Goal: Task Accomplishment & Management: Complete application form

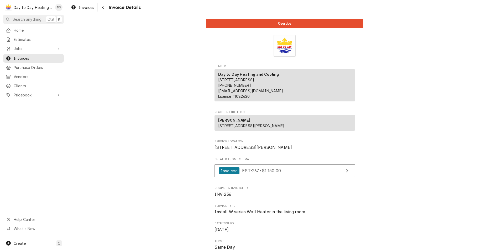
scroll to position [709, 0]
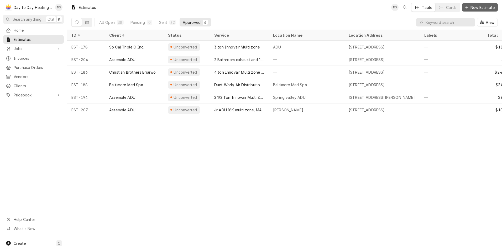
click at [477, 7] on span "New Estimate" at bounding box center [482, 8] width 26 height 6
click at [474, 8] on span "New Estimate" at bounding box center [482, 8] width 26 height 6
click at [483, 4] on button "New Estimate" at bounding box center [480, 7] width 36 height 8
click at [34, 36] on div "Estimates" at bounding box center [33, 39] width 59 height 7
click at [475, 5] on span "New Estimate" at bounding box center [482, 8] width 26 height 6
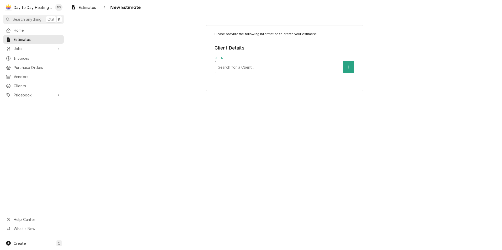
click at [287, 64] on div "Client" at bounding box center [279, 66] width 122 height 9
type input "[PERSON_NAME]"
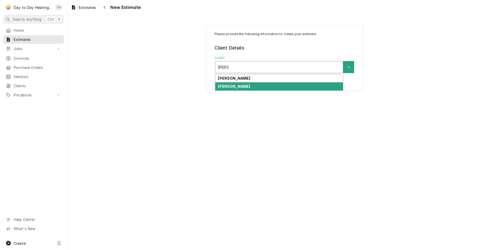
click at [250, 89] on div "[PERSON_NAME]" at bounding box center [279, 86] width 128 height 8
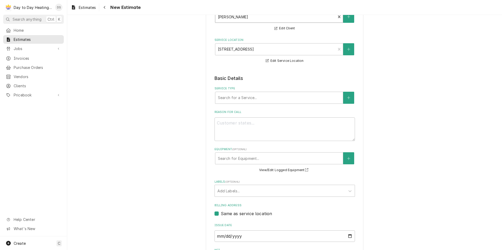
scroll to position [53, 0]
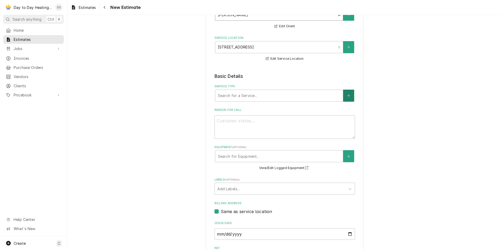
click at [347, 96] on icon "Create New Service" at bounding box center [348, 96] width 3 height 4
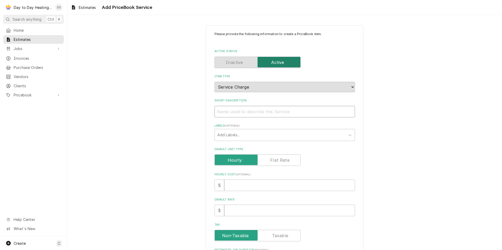
click at [258, 111] on input "Short Description" at bounding box center [285, 112] width 140 height 12
type textarea "x"
type input "L"
type textarea "x"
type input "Le"
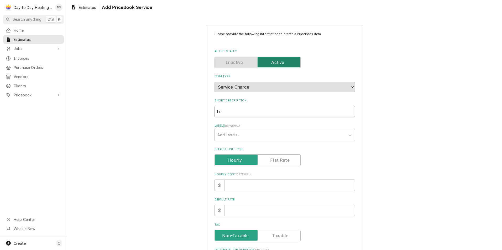
type textarea "x"
type input "Lea"
type textarea "x"
type input "Leak"
type textarea "x"
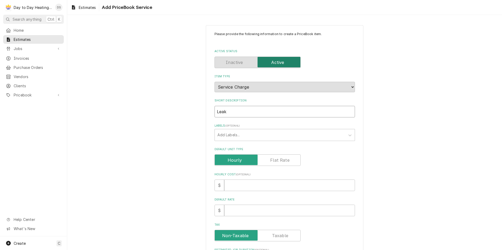
type input "Leak"
type textarea "x"
type input "Leak c"
type textarea "x"
type input "Leak ch"
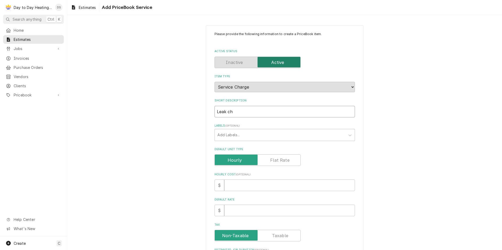
type textarea "x"
type input "Leak che"
type textarea "x"
type input "Leak ch"
type textarea "x"
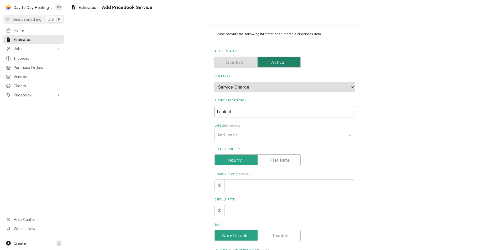
type input "Leak c"
type textarea "x"
type input "Leak"
type textarea "x"
type input "Leak"
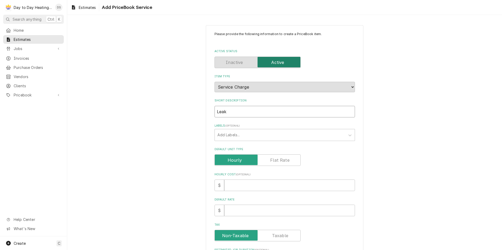
type textarea "x"
type input "Lea"
type textarea "x"
type input "Le"
type textarea "x"
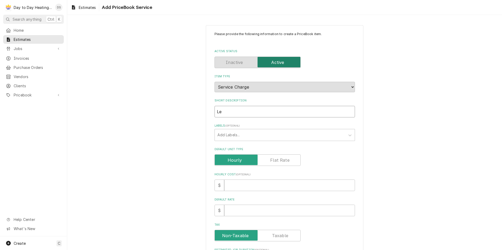
type input "L"
type textarea "x"
type input "R"
type textarea "x"
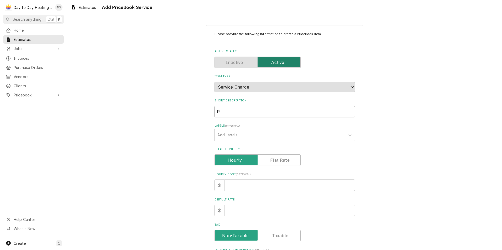
type input "Re"
type textarea "x"
type input "Ref"
type textarea "x"
type input "Refr"
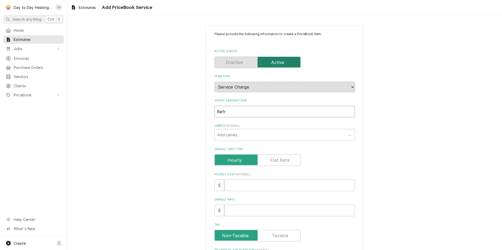
type textarea "x"
type input "Refri"
type textarea "x"
type input "Refrig"
type textarea "x"
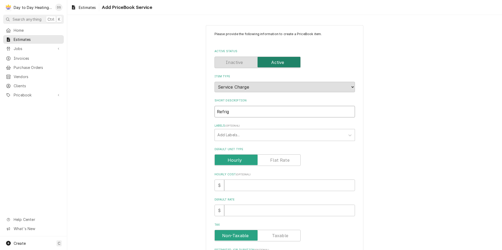
type input "Refrige"
type textarea "x"
type input "Refriger"
type textarea "x"
type input "Refrigera"
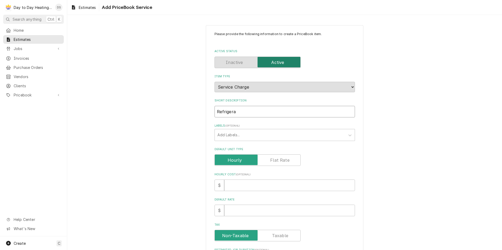
type textarea "x"
type input "Refrigeran"
type textarea "x"
type input "Refrigerant"
type textarea "x"
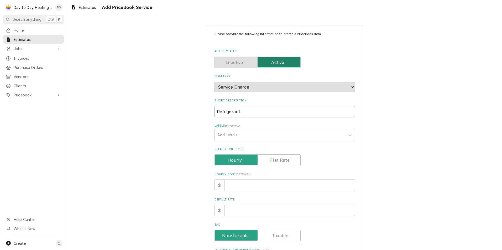
type input "Refrigerant"
type textarea "x"
type input "Refrigerant l"
type textarea "x"
type input "Refrigerant le"
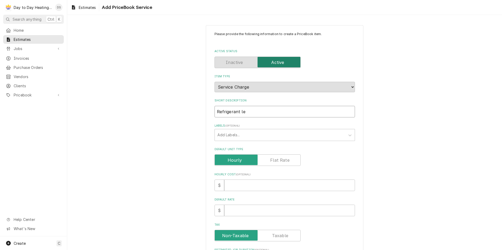
type textarea "x"
type input "Refrigerant lea"
type textarea "x"
type input "Refrigerant leak"
type textarea "x"
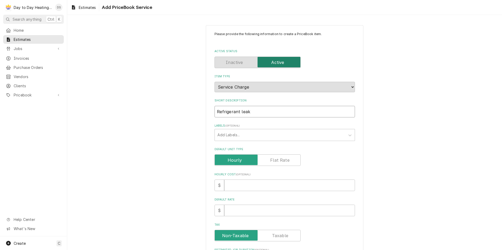
type input "Refrigerant leak"
type textarea "x"
type input "Refrigerant leak r"
type textarea "x"
type input "Refrigerant leak re"
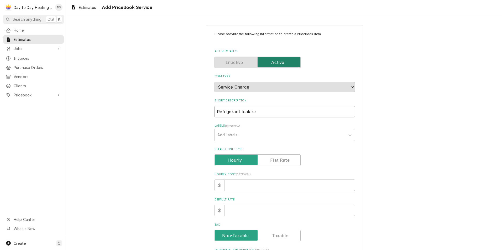
type textarea "x"
type input "Refrigerant leak rep"
type textarea "x"
type input "Refrigerant leak repa"
type textarea "x"
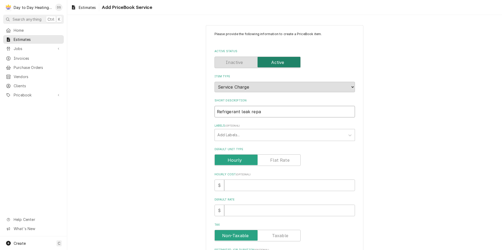
type input "Refrigerant leak repai"
type textarea "x"
type input "Refrigerant leak repair"
type textarea "x"
type input "Refrigerant leak repair"
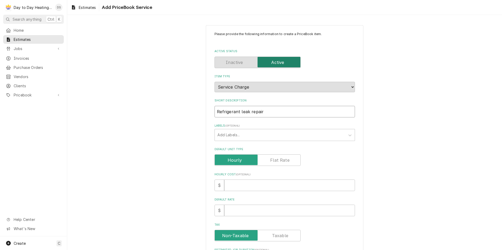
type textarea "x"
type input "Refrigerant leak repair a"
type textarea "x"
type input "Refrigerant leak repair an"
type textarea "x"
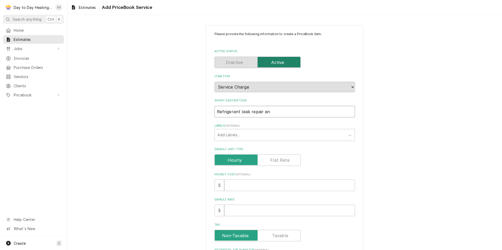
type input "Refrigerant leak repair and"
type textarea "x"
type input "Refrigerant leak repair and d"
type textarea "x"
type input "Refrigerant leak repair and dr"
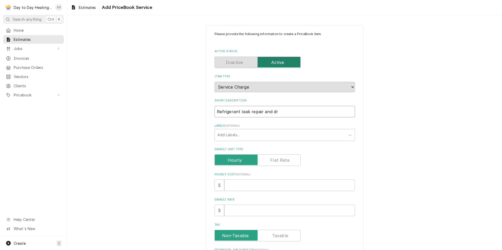
type textarea "x"
type input "Refrigerant leak repair and dra"
type textarea "x"
type input "Refrigerant leak repair and drai"
type textarea "x"
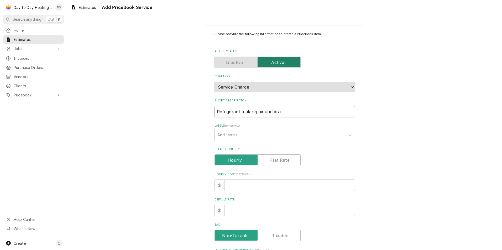
type input "Refrigerant leak repair and drain"
type textarea "x"
type input "Refrigerant leak repair and drain"
type textarea "x"
type input "Refrigerant leak repair and drain c"
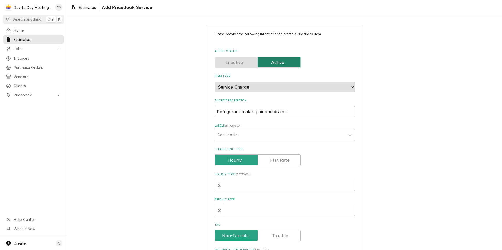
type textarea "x"
type input "Refrigerant leak repair and drain cl"
type textarea "x"
type input "Refrigerant leak repair and drain cle"
type textarea "x"
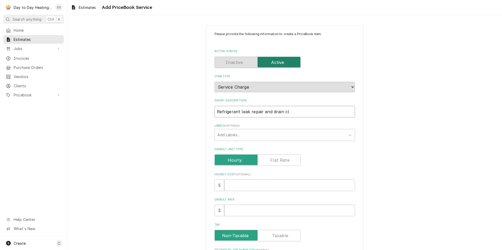
type input "Refrigerant leak repair and drain clea"
type textarea "x"
type input "Refrigerant leak repair and drain clean"
type textarea "x"
type input "Refrigerant leak repair and drain cleani"
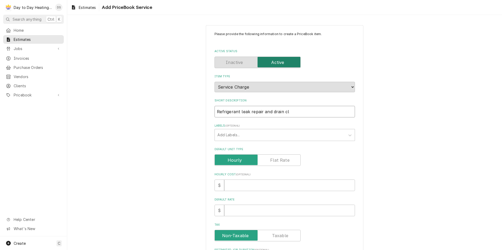
type textarea "x"
type input "Refrigerant leak repair and drain cleanin"
type textarea "x"
type input "Refrigerant leak repair and drain cleaninh"
type textarea "x"
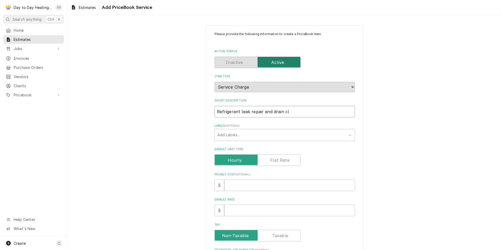
type input "Refrigerant leak repair and drain cleaninhg"
type textarea "x"
type input "Refrigerant leak repair and drain cleaninhg"
type textarea "x"
type input "Refrigerant leak repair and drain cleaninhg"
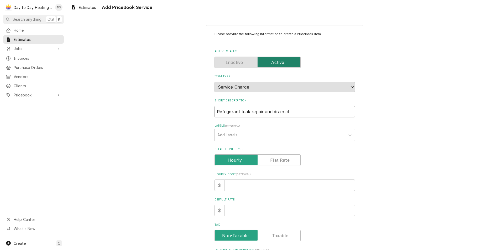
type textarea "x"
type input "Refrigerant leak repair and drain cleaninh"
type textarea "x"
type input "Refrigerant leak repair and drain cleanin"
type textarea "x"
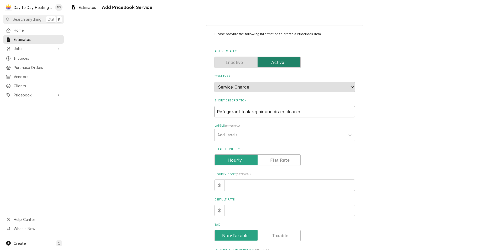
type input "Refrigerant leak repair and drain cleani"
type textarea "x"
type input "Refrigerant leak repair and drain cleanii"
type textarea "x"
type input "Refrigerant leak repair and drain cleaniin"
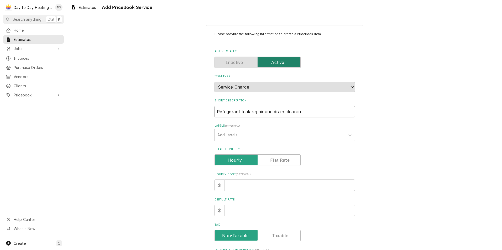
type textarea "x"
type input "Refrigerant leak repair and drain cleaniing"
type textarea "x"
type input "Refrigerant leak repair and drain cleaniing"
type textarea "x"
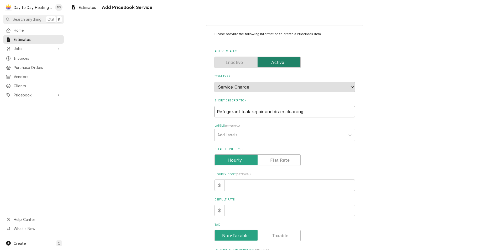
type input "Refrigerant leak repair and drain cleaniing"
type textarea "x"
type input "Refrigerant leak repair and drain cleaniin"
type textarea "x"
type input "Refrigerant leak repair and drain cleanii"
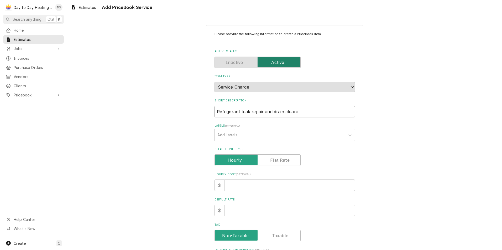
type textarea "x"
type input "Refrigerant leak repair and drain cleani"
type textarea "x"
type input "Refrigerant leak repair and drain clean"
type textarea "x"
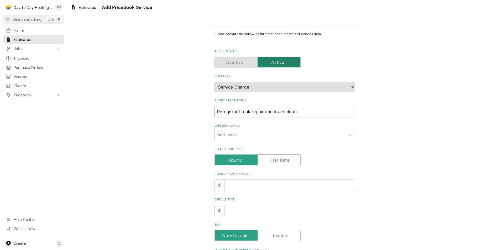
type input "Refrigerant leak repair and drain cleani"
type textarea "x"
type input "Refrigerant leak repair and drain cleanin"
type textarea "x"
type input "Refrigerant leak repair and drain cleaning"
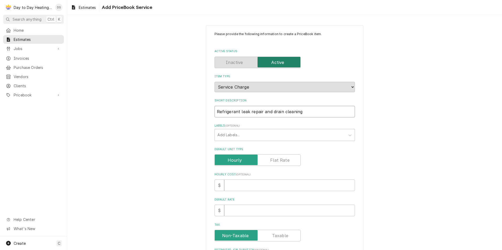
type textarea "x"
type input "Refrigerant leak repair and drain cleaning"
type textarea "x"
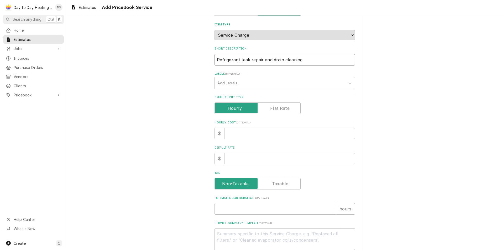
scroll to position [53, 0]
type input "Refrigerant leak repair and drain cleaning"
click at [280, 112] on input "Default Unit Type" at bounding box center [257, 108] width 81 height 12
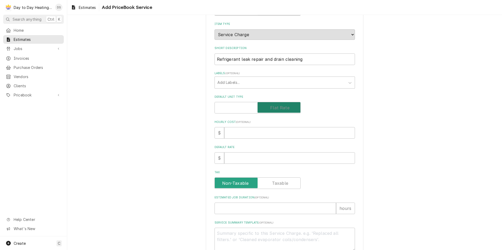
checkbox input "true"
click at [232, 158] on input "Default Unit Price" at bounding box center [289, 159] width 131 height 12
type textarea "x"
type input "8"
type textarea "x"
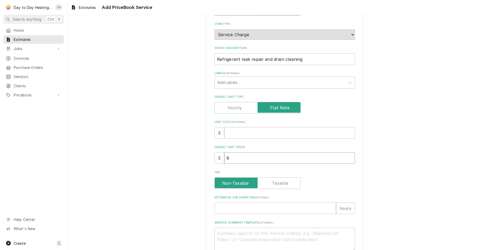
type input "80"
type textarea "x"
type input "800"
type textarea "x"
type input "800"
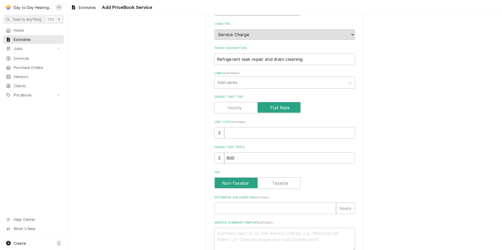
scroll to position [105, 0]
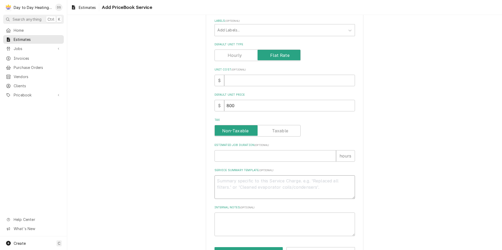
click at [219, 182] on textarea "Service Summary Template ( optional )" at bounding box center [285, 188] width 140 height 24
type textarea "x"
type textarea "S"
type textarea "x"
type textarea "Sc"
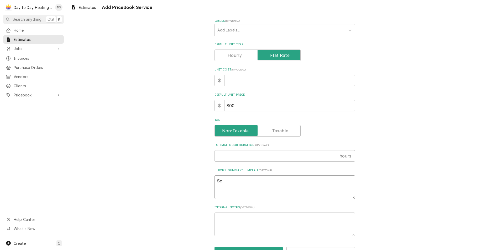
type textarea "x"
type textarea "Sco"
type textarea "x"
type textarea "Scop"
type textarea "x"
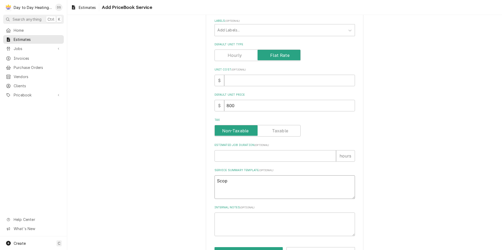
type textarea "Scope"
type textarea "x"
type textarea "Scope"
type textarea "x"
type textarea "Scope o"
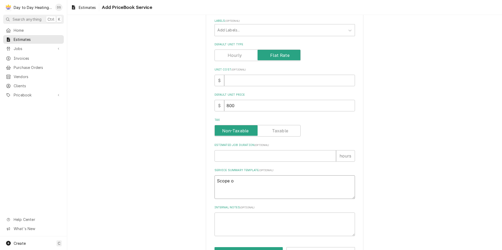
type textarea "x"
type textarea "Scope of"
type textarea "x"
type textarea "Scope of"
type textarea "x"
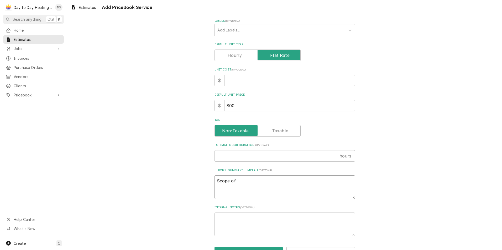
type textarea "Scope of W"
type textarea "x"
type textarea "Scope of WO"
type textarea "x"
type textarea "Scope of WOr"
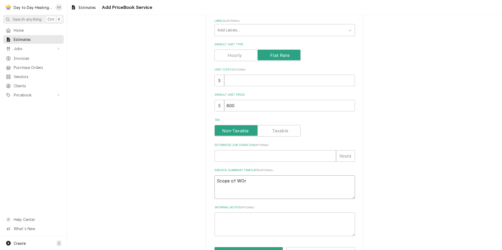
type textarea "x"
type textarea "Scope of WOrk"
type textarea "x"
type textarea "Scope of WOrk"
type textarea "x"
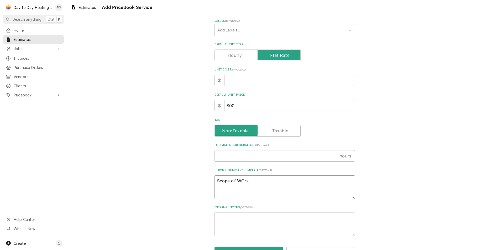
type textarea "Scope of WOrk"
type textarea "x"
type textarea "Scope of WOr"
type textarea "x"
type textarea "Scope of WO"
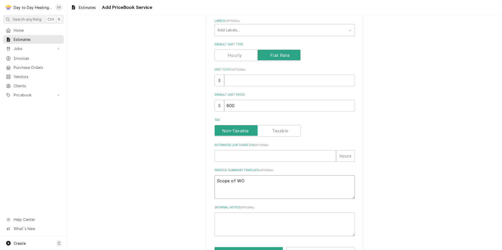
type textarea "x"
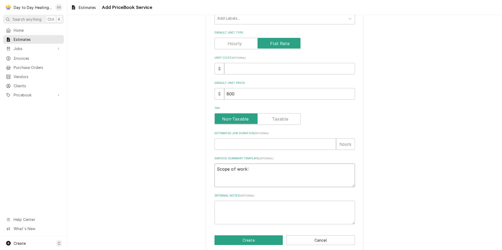
scroll to position [123, 0]
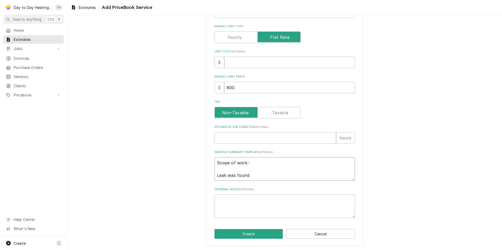
click at [215, 175] on textarea "Scope of work: Leak was found" at bounding box center [285, 170] width 140 height 24
click at [250, 175] on textarea "Scope of work: -Leak was found" at bounding box center [285, 170] width 140 height 24
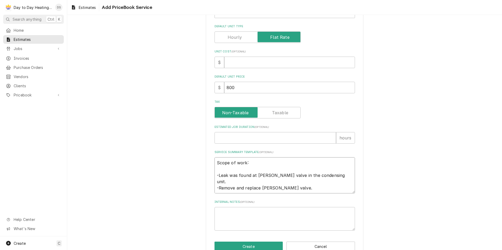
click at [334, 177] on textarea "Scope of work: -Leak was found at schrader valve in the condensing unit. -Remov…" at bounding box center [285, 176] width 140 height 36
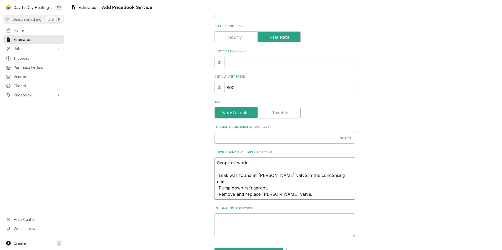
click at [225, 195] on textarea "Scope of work: -Leak was found at schrader valve in the condensing unit. -Pump …" at bounding box center [285, 179] width 140 height 43
click at [316, 185] on textarea "Scope of work: -Leak was found at shrader valve in the condensing unit. -Pump d…" at bounding box center [285, 179] width 140 height 43
click at [230, 195] on textarea "Scope of work: -Leak was found at shrader valve in the condensing unit. -Pump d…" at bounding box center [285, 179] width 140 height 43
click at [266, 189] on textarea "Scope of work: -Leak was found at shrader valve in the condensing unit. -Pump d…" at bounding box center [285, 179] width 140 height 43
click at [262, 189] on textarea "Scope of work: -Leak was found at shrader valve in the condensing unit. -Pump d…" at bounding box center [285, 179] width 140 height 43
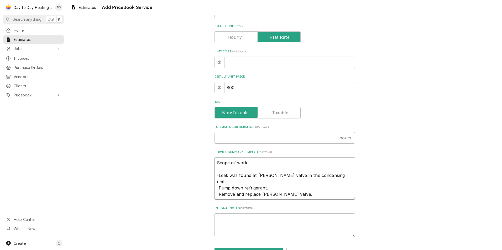
click at [231, 197] on textarea "Scope of work: -Leak was found at schrader valve in the condensing unit. -Pump …" at bounding box center [285, 179] width 140 height 43
click at [275, 195] on textarea "Scope of work: -Leak was found at schrader valve in the condensing unit. -Pump …" at bounding box center [285, 179] width 140 height 43
click at [237, 201] on textarea "Scope of work: -Leak was found at schrader valve in the condensing unit. -Pump …" at bounding box center [285, 182] width 140 height 49
click at [284, 200] on textarea "Scope of work: -Leak was found at schrader valve in the condensing unit. -Pump …" at bounding box center [285, 182] width 140 height 49
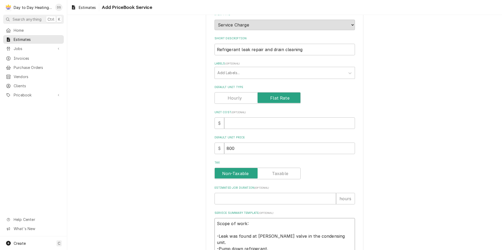
scroll to position [167, 0]
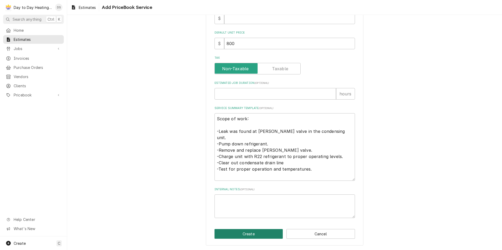
click at [260, 234] on button "Create" at bounding box center [249, 234] width 69 height 10
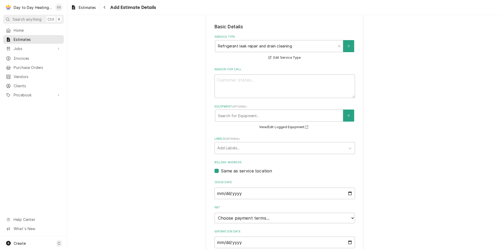
scroll to position [131, 0]
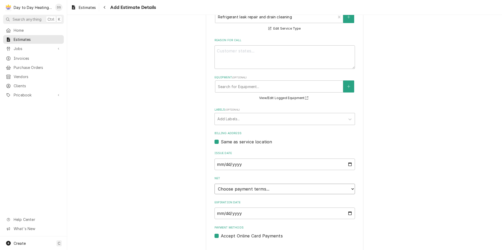
click at [287, 187] on select "Choose payment terms... Same Day Net 7 Net 14 Net 21 Net 30 Net 45 Net 60 Net 90" at bounding box center [285, 189] width 140 height 11
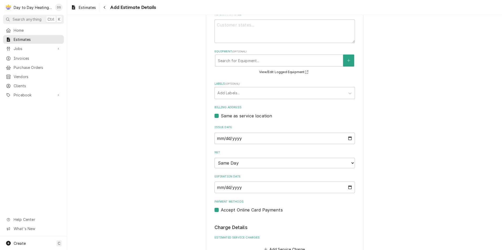
scroll to position [158, 0]
click at [345, 188] on input "2025-09-17" at bounding box center [285, 188] width 140 height 12
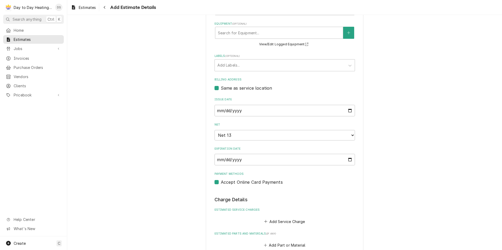
scroll to position [208, 0]
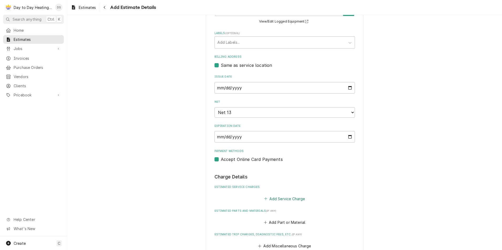
click at [284, 196] on button "Add Service Charge" at bounding box center [284, 198] width 43 height 7
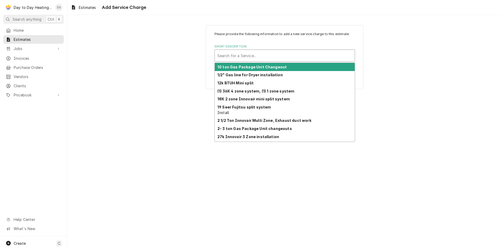
click at [252, 56] on div "Short Description" at bounding box center [284, 55] width 135 height 9
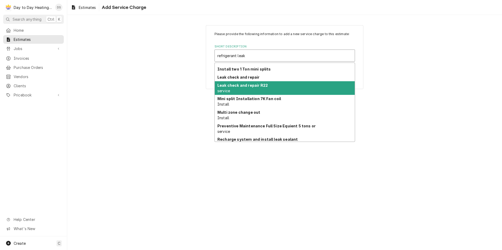
scroll to position [337, 0]
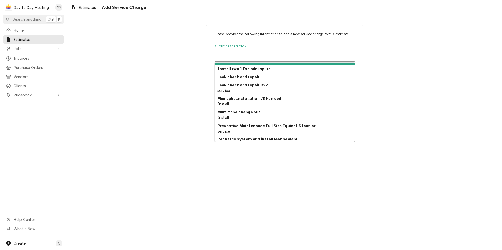
click at [254, 56] on div "Short Description" at bounding box center [284, 55] width 135 height 9
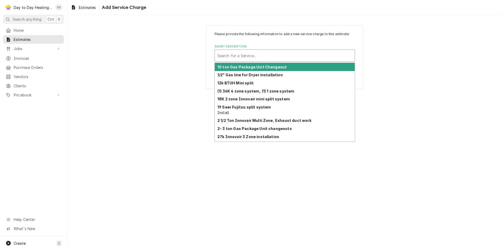
click at [253, 56] on div "Short Description" at bounding box center [284, 55] width 135 height 9
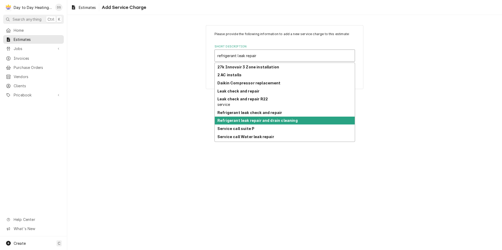
click at [256, 120] on strong "Refrigerant leak repair and drain cleaning" at bounding box center [257, 120] width 80 height 4
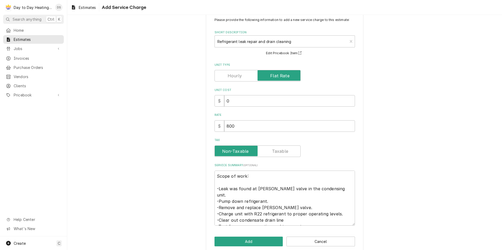
scroll to position [22, 0]
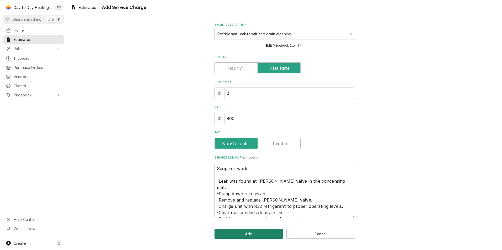
click at [238, 238] on button "Add" at bounding box center [249, 234] width 69 height 10
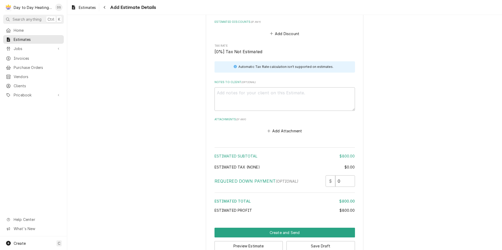
scroll to position [581, 0]
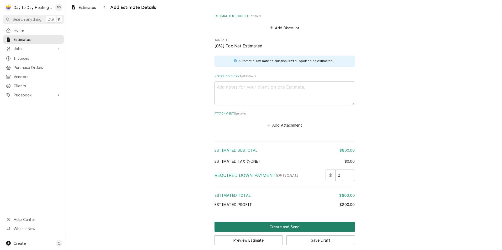
click at [289, 222] on button "Create and Send" at bounding box center [285, 227] width 140 height 10
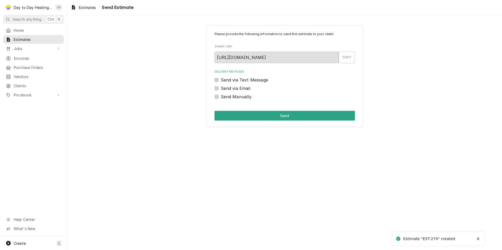
click at [243, 78] on label "Send via Text Message" at bounding box center [244, 80] width 47 height 6
click at [243, 78] on input "Send via Text Message" at bounding box center [291, 83] width 140 height 12
checkbox input "true"
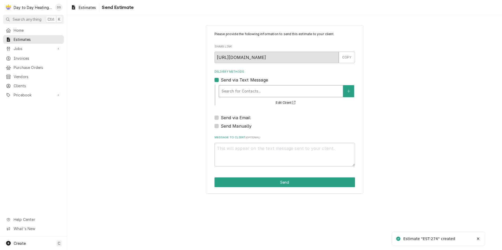
click at [244, 89] on div "Delivery Methods" at bounding box center [281, 91] width 119 height 9
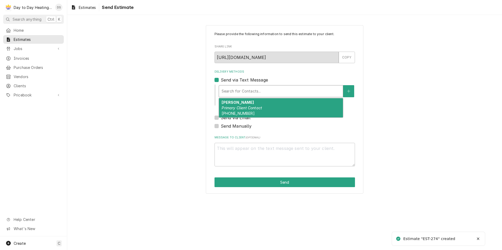
click at [247, 107] on em "Primary Client Contact" at bounding box center [242, 108] width 40 height 4
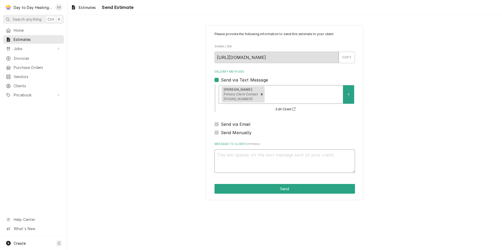
click at [271, 164] on textarea "Message to Client ( optional )" at bounding box center [285, 162] width 140 height 24
type textarea "x"
type textarea "$"
type textarea "x"
type textarea "$1"
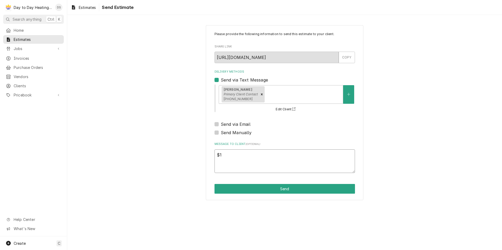
type textarea "x"
type textarea "$13"
type textarea "x"
type textarea "$130"
type textarea "x"
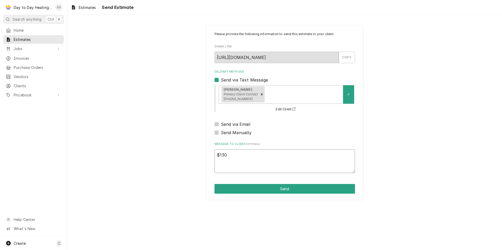
type textarea "$130"
type textarea "x"
type textarea "$130 f"
type textarea "x"
type textarea "$130 fr"
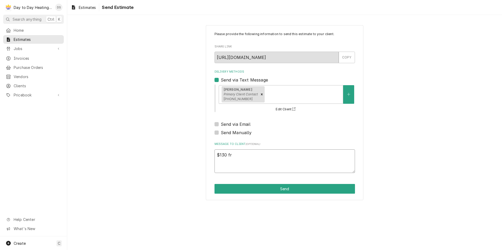
type textarea "x"
type textarea "$130 fro"
type textarea "x"
type textarea "$130 fro"
type textarea "x"
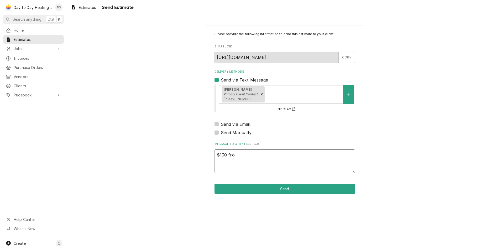
type textarea "$130 fro"
type textarea "x"
type textarea "$130 fr"
type textarea "x"
type textarea "$130 f"
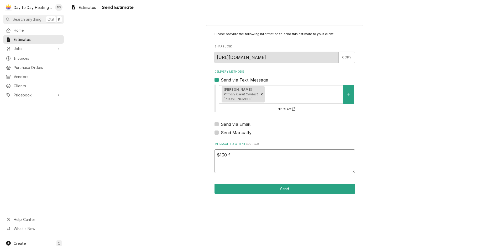
type textarea "x"
type textarea "$130"
type textarea "x"
type textarea "$130 w"
type textarea "x"
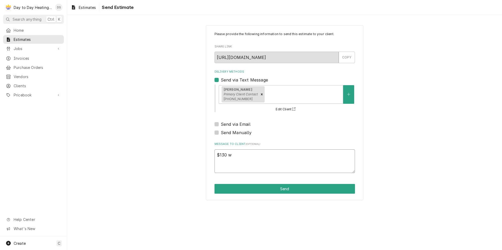
type textarea "$130 wi"
type textarea "x"
type textarea "$130 wil"
type textarea "x"
type textarea "$130 will"
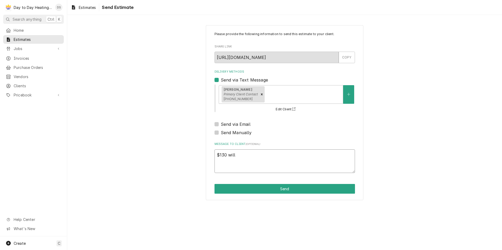
type textarea "x"
type textarea "$130 will"
type textarea "x"
type textarea "$130 will g"
type textarea "x"
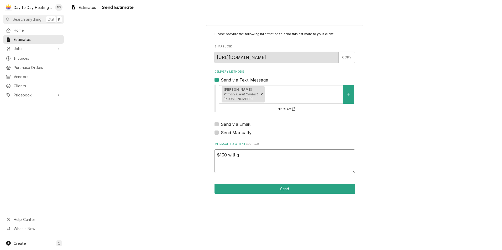
type textarea "$130 will go"
type textarea "x"
type textarea "$130 will go"
type textarea "x"
type textarea "$130 will go t"
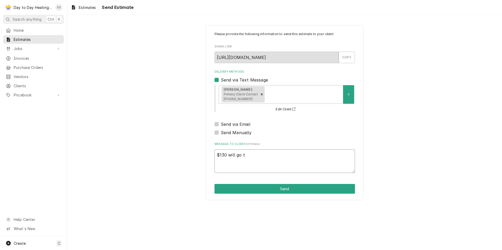
type textarea "x"
type textarea "$130 will go to"
type textarea "x"
type textarea "$130 will go tow"
type textarea "x"
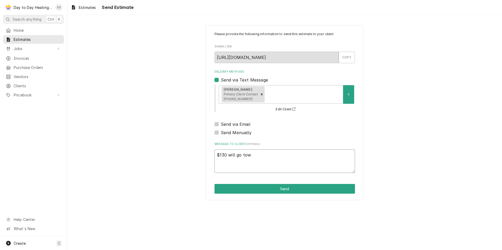
type textarea "$130 will go towa"
type textarea "x"
type textarea "$130 will go towar"
type textarea "x"
type textarea "$130 will go toware"
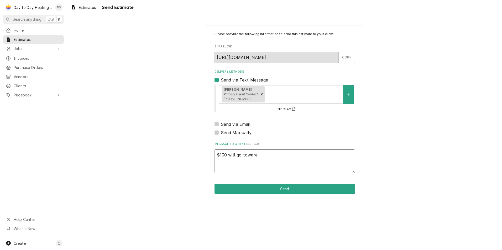
type textarea "x"
type textarea "$130 will go towared"
type textarea "x"
type textarea "$130 will go towareds"
type textarea "x"
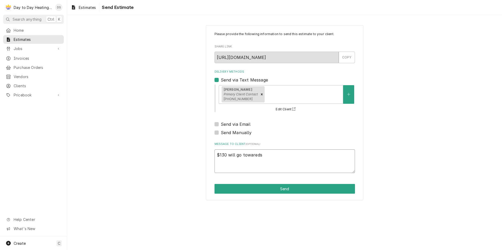
type textarea "$130 will go towareds"
type textarea "x"
type textarea "$130 will go towareds"
type textarea "x"
type textarea "$130 will go towared"
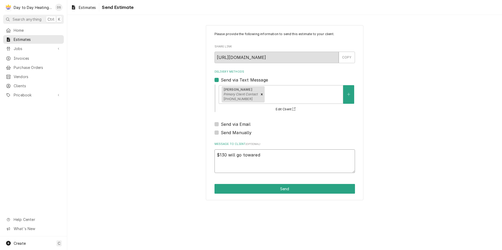
type textarea "x"
type textarea "$130 will go toware"
type textarea "x"
type textarea "$130 will go towar"
type textarea "x"
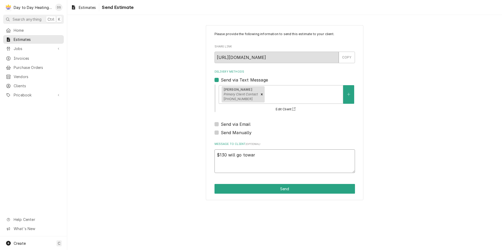
type textarea "$130 will go towa"
type textarea "x"
type textarea "$130 will go tow"
type textarea "x"
type textarea "$130 will go towa"
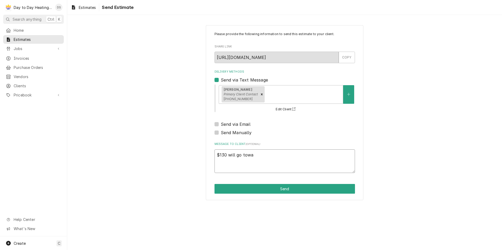
type textarea "x"
type textarea "$130 will go towar"
type textarea "x"
type textarea "$130 will go toward"
type textarea "x"
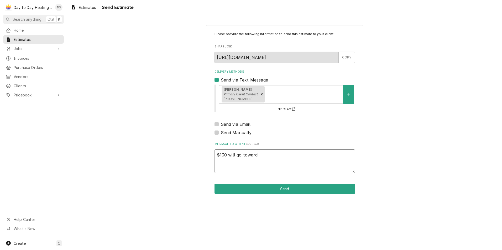
type textarea "$130 will go towards"
type textarea "x"
type textarea "$130 will go towards"
type textarea "x"
type textarea "$130 will go towards r"
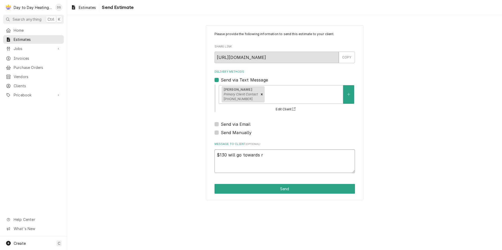
type textarea "x"
type textarea "$130 will go towards re"
type textarea "x"
type textarea "$130 will go towards ret"
type textarea "x"
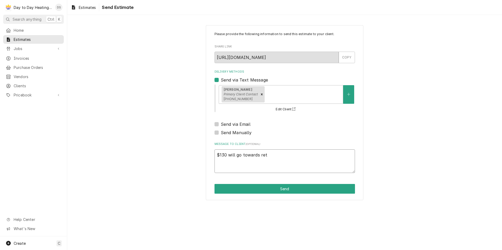
type textarea "$130 will go towards retu"
type textarea "x"
type textarea "$130 will go towards retur"
type textarea "x"
type textarea "$130 will go towards return"
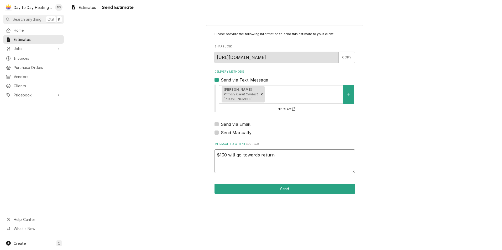
type textarea "x"
type textarea "$130 will go towards return"
type textarea "x"
type textarea "$130 will go towards return t"
type textarea "x"
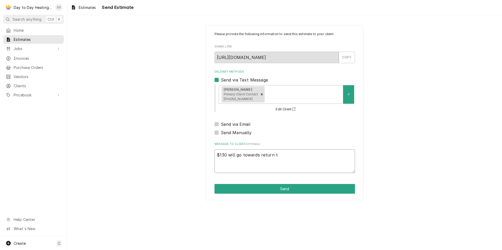
type textarea "$130 will go towards return tr"
type textarea "x"
type textarea "$130 will go towards return tri"
type textarea "x"
type textarea "$130 will go towards return trip"
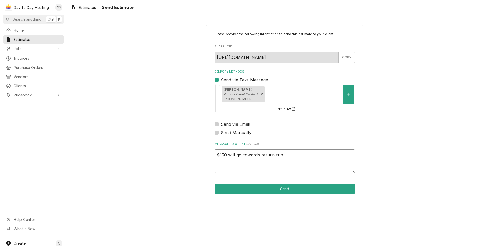
type textarea "x"
type textarea "$130 will go towards return trip"
type textarea "x"
type textarea "$130 will go towards return trip c"
type textarea "x"
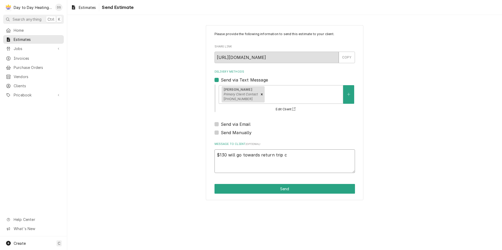
type textarea "$130 will go towards return trip ch"
type textarea "x"
type textarea "$130 will go towards return trip cha"
type textarea "x"
type textarea "$130 will go towards return trip char"
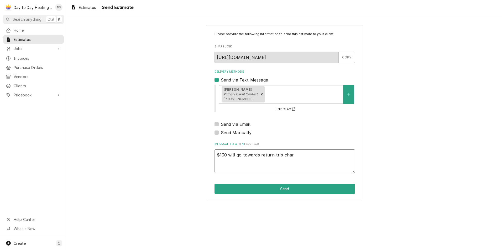
type textarea "x"
type textarea "$130 will go towards return trip charg"
type textarea "x"
type textarea "$130 will go towards return trip charge"
type textarea "x"
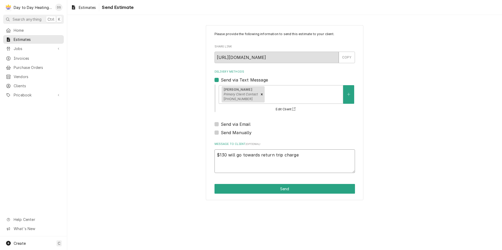
type textarea "$130 will go towards return trip charge"
click at [226, 155] on textarea "$130 will go towards return trip charge" at bounding box center [285, 162] width 140 height 24
type textarea "x"
type textarea "$130 will go towards return trip charge"
type textarea "x"
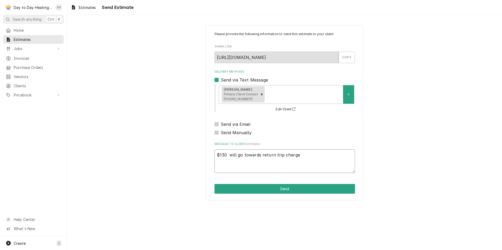
type textarea "$130 p will go towards return trip charge"
type textarea "x"
type textarea "$130 pa will go towards return trip charge"
type textarea "x"
type textarea "$130 pai will go towards return trip charge"
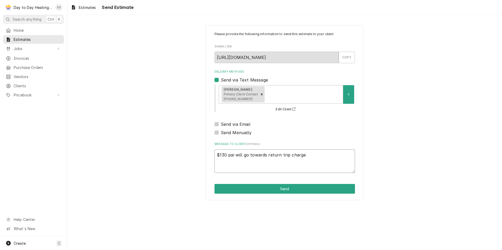
type textarea "x"
type textarea "$130 paid will go towards return trip charge"
click at [307, 158] on textarea "$130 paid will go towards return trip charge" at bounding box center [285, 162] width 140 height 24
type textarea "x"
type textarea "$130 paid will go towards return trip charge f"
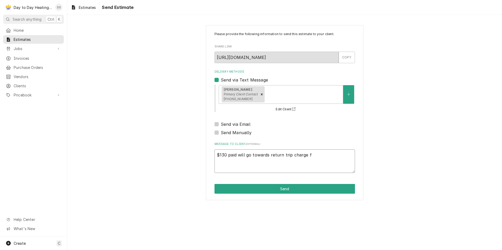
type textarea "x"
type textarea "$130 paid will go towards return trip charge fr"
type textarea "x"
type textarea "$130 paid will go towards return trip charge fro"
type textarea "x"
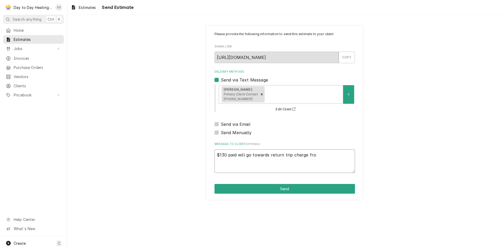
type textarea "$130 paid will go towards return trip charge fro"
type textarea "x"
type textarea "$130 paid will go towards return trip charge fro r"
type textarea "x"
type textarea "$130 paid will go towards return trip charge fro re"
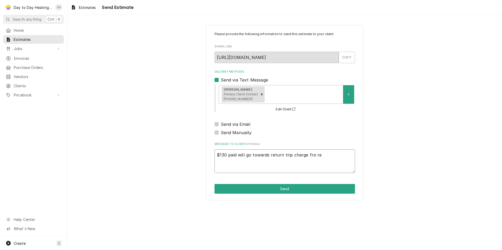
type textarea "x"
type textarea "$130 paid will go towards return trip charge fro rep"
type textarea "x"
type textarea "$130 paid will go towards return trip charge fro repa"
type textarea "x"
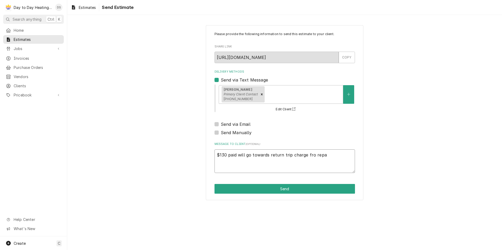
type textarea "$130 paid will go towards return trip charge fro repai"
type textarea "x"
type textarea "$130 paid will go towards return trip charge fro repair"
type textarea "x"
type textarea "$130 paid will go towards return trip charge fro repair."
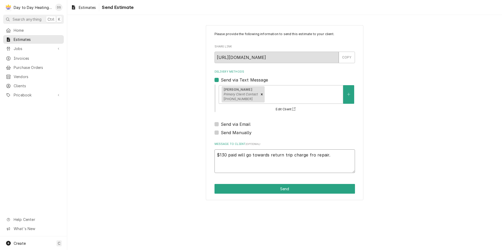
type textarea "x"
type textarea "$130 paid will go towards return trip charge fro repair."
type textarea "x"
type textarea "$130 paid will go towards return trip charge for repair."
click at [302, 188] on button "Send" at bounding box center [285, 189] width 140 height 10
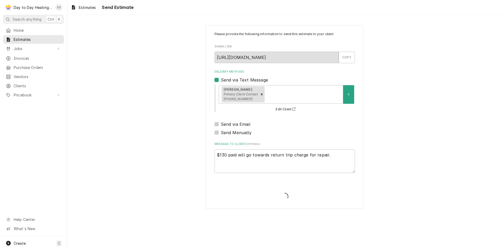
type textarea "x"
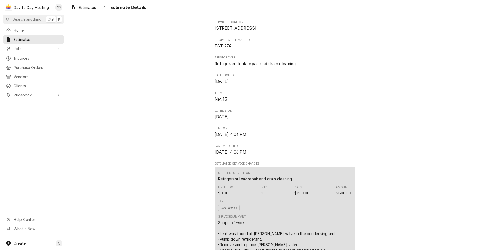
scroll to position [105, 0]
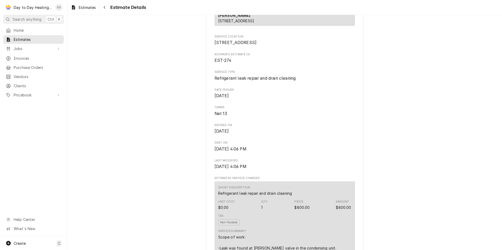
drag, startPoint x: 263, startPoint y: 52, endPoint x: 227, endPoint y: 51, distance: 36.5
click at [227, 46] on span "12281 Avenida Consentido San Diego, CA 92128" at bounding box center [285, 43] width 140 height 6
drag, startPoint x: 227, startPoint y: 51, endPoint x: 232, endPoint y: 51, distance: 4.7
drag, startPoint x: 212, startPoint y: 52, endPoint x: 266, endPoint y: 54, distance: 53.6
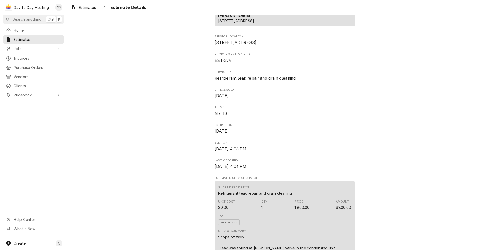
drag, startPoint x: 266, startPoint y: 54, endPoint x: 261, endPoint y: 54, distance: 4.7
copy span "12281 Avenida Consentido"
click at [17, 37] on span "Estimates" at bounding box center [38, 40] width 48 height 6
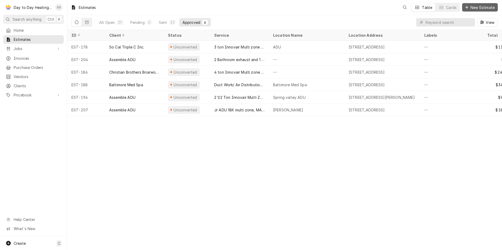
click at [476, 8] on span "New Estimate" at bounding box center [482, 8] width 26 height 6
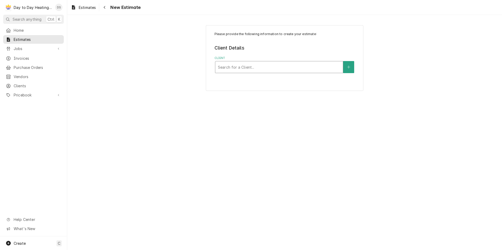
click at [267, 65] on div "Client" at bounding box center [279, 66] width 122 height 9
type input "[PERSON_NAME]"
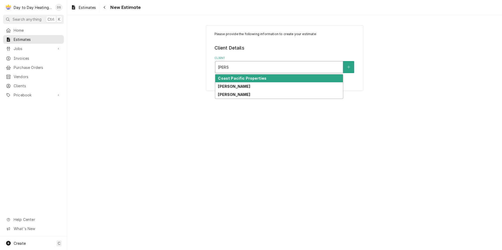
click at [243, 80] on strong "Coast Pacific Properties" at bounding box center [242, 78] width 49 height 4
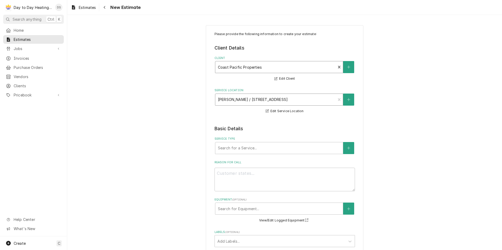
click at [314, 104] on div "Service Location" at bounding box center [275, 99] width 115 height 9
click at [305, 121] on div "Please provide the following information to create your estimate: Client Detail…" at bounding box center [285, 197] width 140 height 330
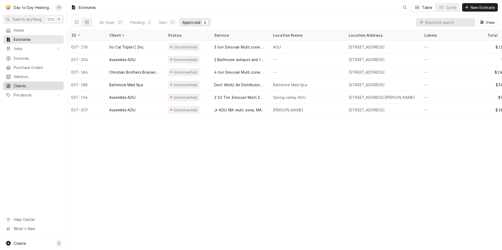
drag, startPoint x: 23, startPoint y: 83, endPoint x: 26, endPoint y: 82, distance: 3.5
click at [23, 83] on span "Clients" at bounding box center [38, 86] width 48 height 6
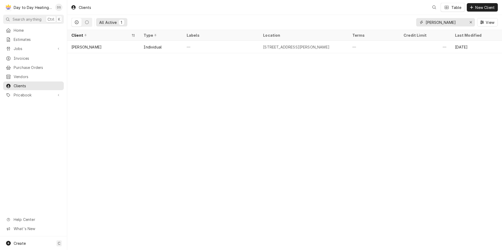
drag, startPoint x: 441, startPoint y: 21, endPoint x: 412, endPoint y: 26, distance: 29.4
click at [397, 24] on div "All Active 1 peter View" at bounding box center [284, 22] width 426 height 15
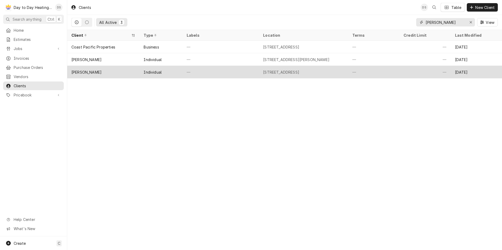
type input "david"
click at [271, 70] on div "[STREET_ADDRESS]" at bounding box center [281, 73] width 36 height 6
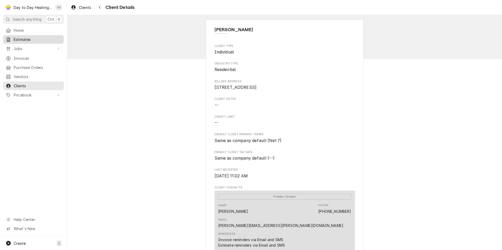
click at [26, 37] on span "Estimates" at bounding box center [38, 40] width 48 height 6
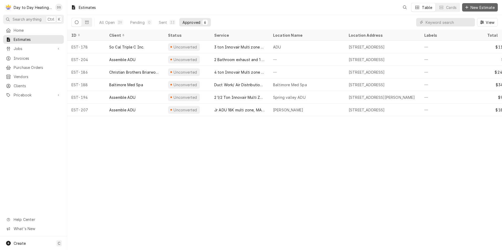
click at [479, 6] on span "New Estimate" at bounding box center [482, 8] width 26 height 6
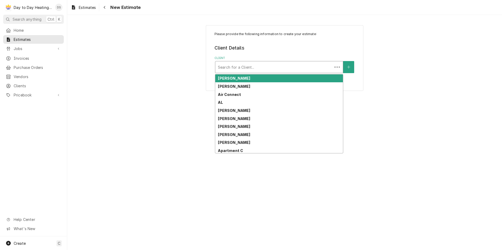
click at [272, 70] on div "Client" at bounding box center [274, 66] width 112 height 9
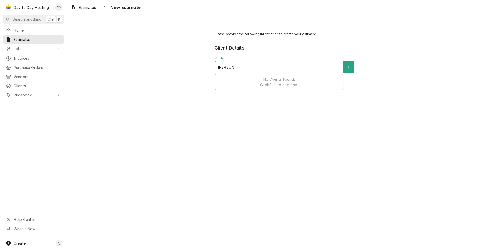
type input "[PERSON_NAME]"
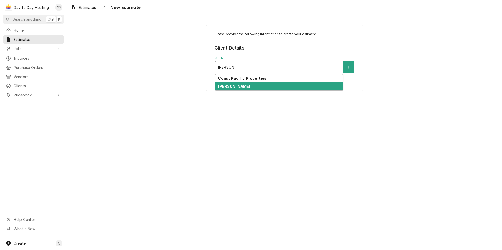
click at [254, 85] on div "[PERSON_NAME]" at bounding box center [279, 86] width 128 height 8
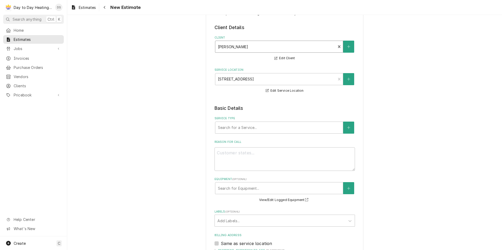
scroll to position [53, 0]
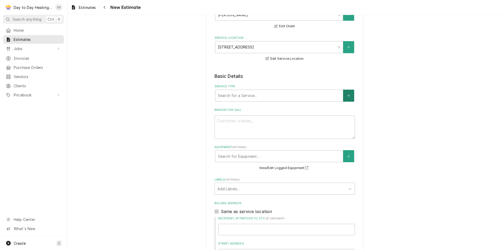
click at [347, 96] on icon "Create New Service" at bounding box center [348, 96] width 3 height 4
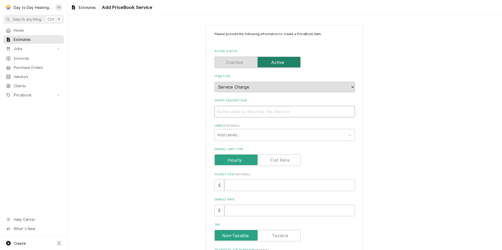
click at [260, 111] on input "Short Description" at bounding box center [285, 112] width 140 height 12
type textarea "x"
type input "D"
type textarea "x"
type input "Du"
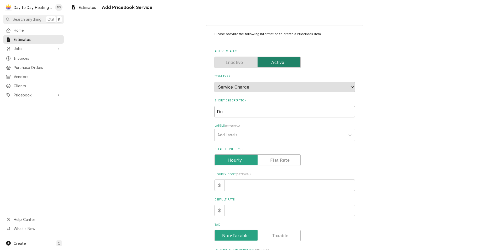
type textarea "x"
type input "Duc"
type textarea "x"
type input "Duct"
type textarea "x"
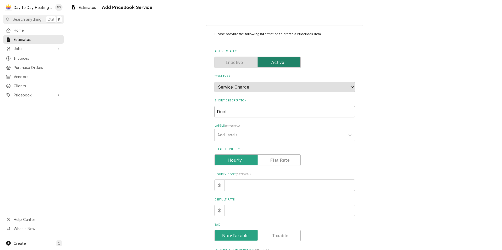
type input "Duct"
type textarea "x"
type input "Duct"
type textarea "x"
type input "Duc"
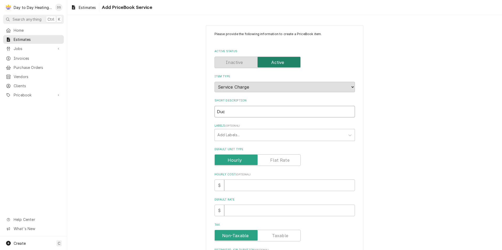
type textarea "x"
type input "Du"
type textarea "x"
type input "D"
type textarea "x"
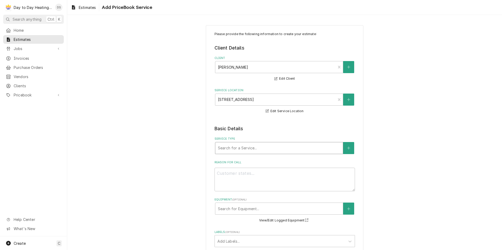
click at [234, 151] on div "Service Type" at bounding box center [279, 148] width 122 height 9
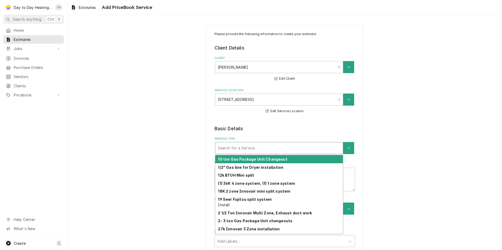
type textarea "x"
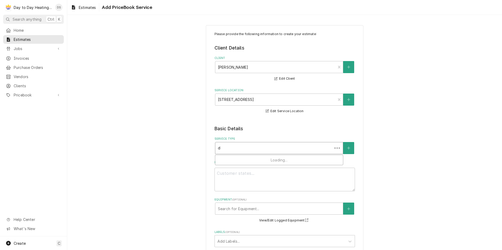
type input "du"
type textarea "x"
type input "duc"
type textarea "x"
type input "duct"
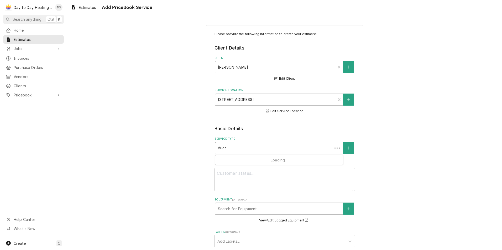
type textarea "x"
type input "duct"
type textarea "x"
type input "duct w"
type textarea "x"
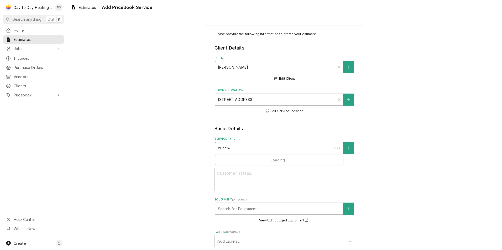
type input "duct wo"
type textarea "x"
type input "duct wor"
type textarea "x"
type input "duct work"
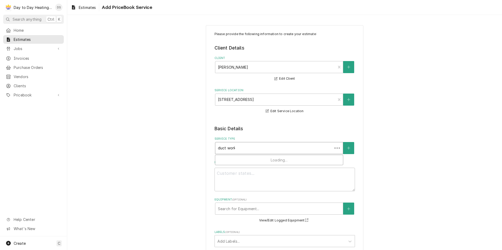
type textarea "x"
type input "duct work"
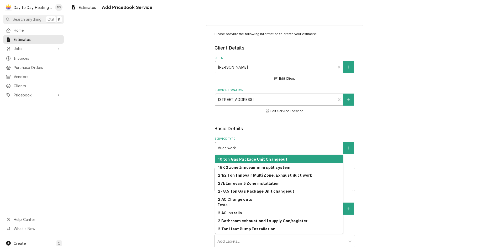
type textarea "x"
type input "duct work m"
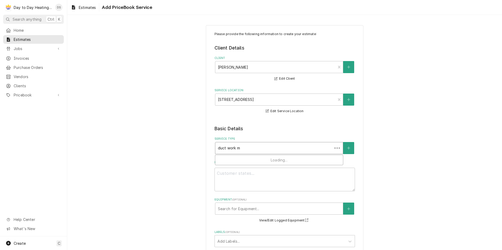
type textarea "x"
type input "duct work mo"
type textarea "x"
type input "duct work mod"
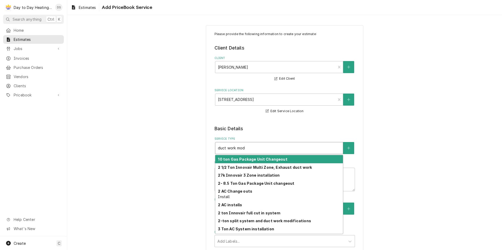
type textarea "x"
type input "duct work modi"
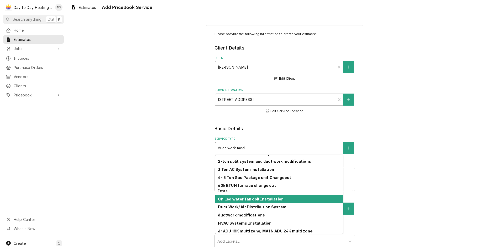
scroll to position [77, 0]
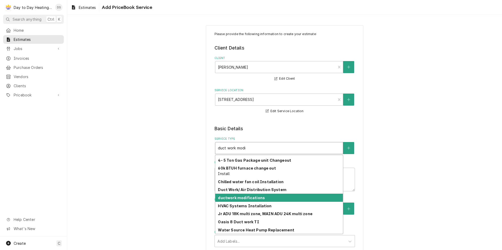
click at [252, 200] on strong "ductwork modifications" at bounding box center [241, 198] width 47 height 4
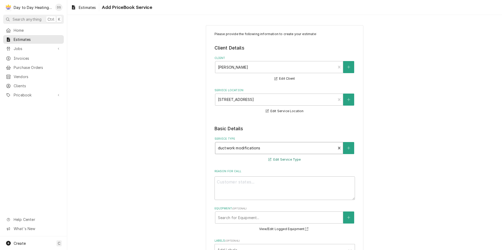
click at [282, 160] on button "Edit Service Type" at bounding box center [285, 160] width 34 height 7
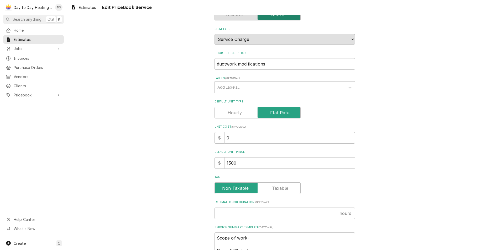
scroll to position [131, 0]
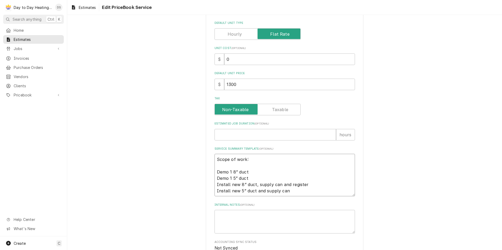
drag, startPoint x: 289, startPoint y: 192, endPoint x: 214, endPoint y: 175, distance: 76.3
click at [215, 175] on textarea "Scope of work: Demo 1 8” duct Demo 1 5” duct Install new 8” duct, supply can an…" at bounding box center [285, 175] width 140 height 43
type textarea "x"
type textarea "Scope of work:"
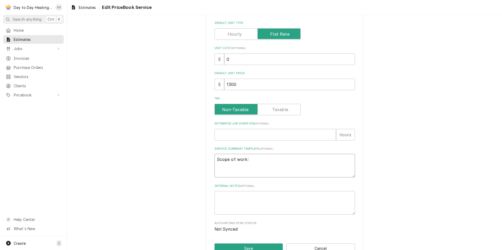
type textarea "x"
type textarea "Scope of work: I"
type textarea "x"
type textarea "Scope of work: In"
type textarea "x"
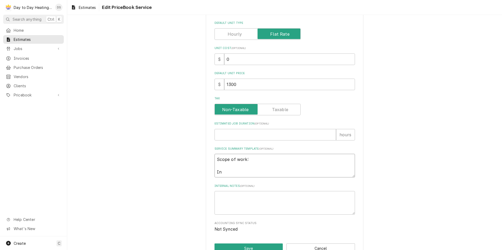
type textarea "Scope of work: Ins"
type textarea "x"
type textarea "Scope of work: Inst"
type textarea "x"
type textarea "Scope of work: Insta"
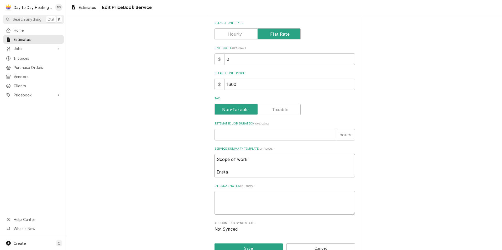
type textarea "x"
type textarea "Scope of work: Instal"
type textarea "x"
type textarea "Scope of work: Install"
type textarea "x"
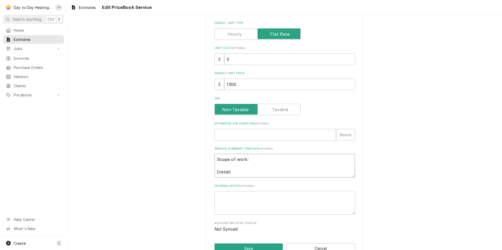
type textarea "Scope of work: Install"
type textarea "x"
type textarea "Scope of work: Install n"
type textarea "x"
type textarea "Scope of work: Install ne"
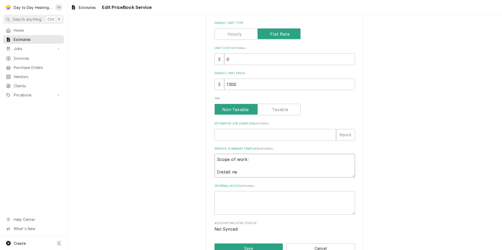
type textarea "x"
type textarea "Scope of work: Install new"
type textarea "x"
type textarea "Scope of work: Install new"
type textarea "x"
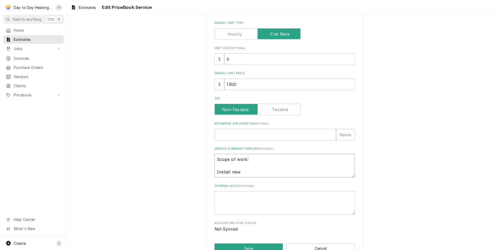
type textarea "Scope of work: Install new 8"
type textarea "x"
type textarea "Scope of work: Install new 8""
type textarea "x"
type textarea "Scope of work: Install new 8""
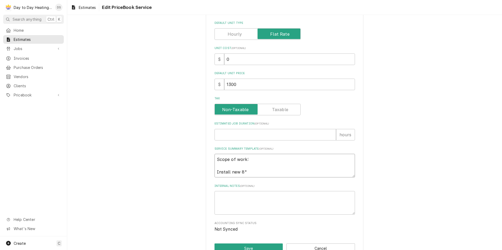
type textarea "x"
type textarea "Scope of work: Install new 8" d"
type textarea "x"
type textarea "Scope of work: Install new 8" du"
type textarea "x"
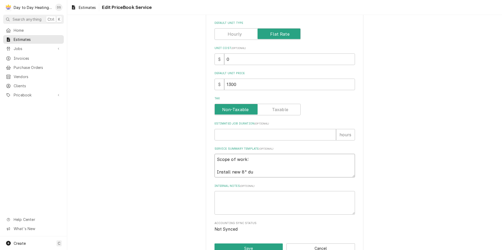
type textarea "Scope of work: Install new 8" duc"
type textarea "x"
type textarea "Scope of work: Install new 8" duct"
type textarea "x"
type textarea "Scope of work: Install new 8" duct"
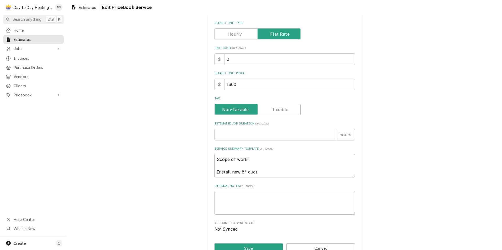
type textarea "x"
type textarea "Scope of work: Install new 8" duct r"
type textarea "x"
type textarea "Scope of work: Install new 8" duct ru"
type textarea "x"
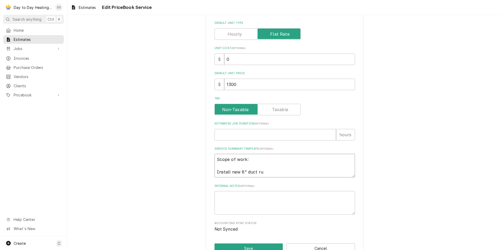
type textarea "Scope of work: Install new 8" duct run"
type textarea "x"
type textarea "Scope of work: Install new 8" duct run"
type textarea "x"
type textarea "Scope of work: Install new 8" duct run"
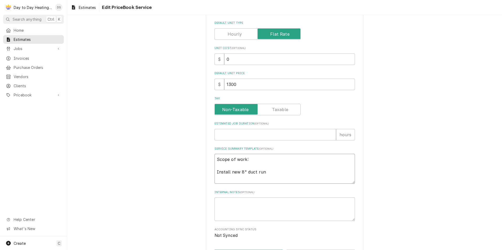
type textarea "x"
type textarea "Scope of work: Install new 8" duct run -"
click at [215, 172] on textarea "Scope of work: Install new 8" duct run -" at bounding box center [285, 169] width 140 height 30
type textarea "x"
type textarea "Scope of work: -Install new 8" duct run -"
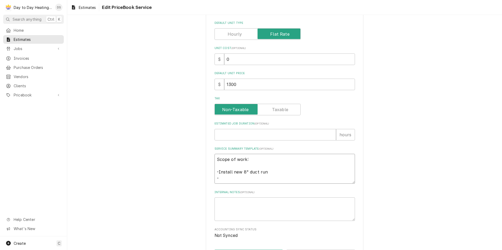
click at [221, 178] on textarea "Scope of work: -Install new 8" duct run -" at bounding box center [285, 169] width 140 height 30
type textarea "x"
type textarea "Scope of work: -Install new 8" duct run -I"
type textarea "x"
type textarea "Scope of work: -Install new 8" duct run -In"
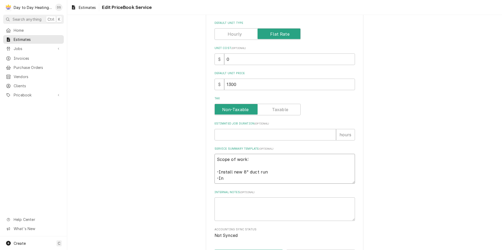
type textarea "x"
type textarea "Scope of work: -Install new 8" duct run -Ins"
type textarea "x"
type textarea "Scope of work: -Install new 8" duct run -Inst"
type textarea "x"
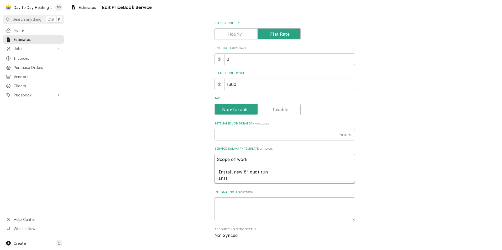
type textarea "Scope of work: -Install new 8" duct run -Insta"
type textarea "x"
type textarea "Scope of work: -Install new 8" duct run -Instal"
type textarea "x"
type textarea "Scope of work: -Install new 8" duct run -Install"
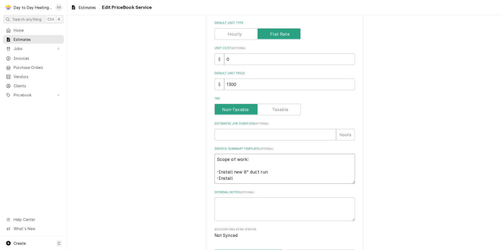
type textarea "x"
type textarea "Scope of work: -Install new 8" duct run -Install"
type textarea "x"
type textarea "Scope of work: -Install new 8" duct run -Install n"
type textarea "x"
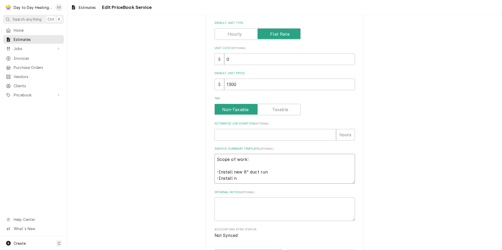
type textarea "Scope of work: -Install new 8" duct run -Install ne"
type textarea "x"
type textarea "Scope of work: -Install new 8" duct run -Install new"
type textarea "x"
type textarea "Scope of work: -Install new 8" duct run -Install new"
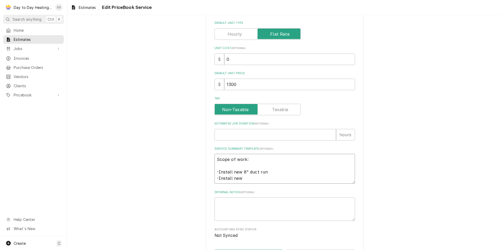
type textarea "x"
type textarea "Scope of work: -Install new 8" duct run -Install new 8"
type textarea "x"
type textarea "Scope of work: -Install new 8" duct run -Install new 8x"
type textarea "x"
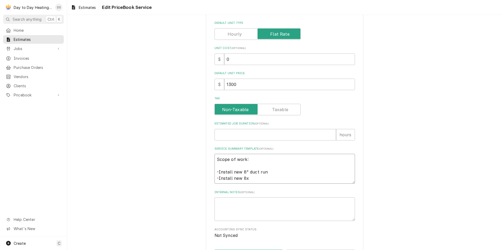
type textarea "Scope of work: -Install new 8" duct run -Install new 8x6"
type textarea "x"
type textarea "Scope of work: -Install new 8" duct run -Install new 8x6x"
type textarea "x"
type textarea "Scope of work: -Install new 8" duct run -Install new 8x6x8"
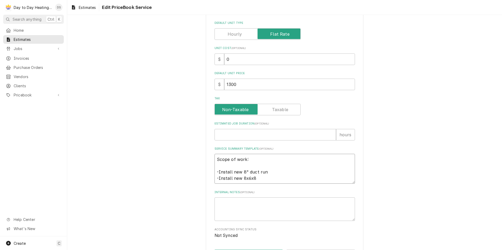
type textarea "x"
type textarea "Scope of work: -Install new 8" duct run -Install new 8x6x"
type textarea "x"
type textarea "Scope of work: -Install new 8" duct run -Install new 8x6x6"
type textarea "x"
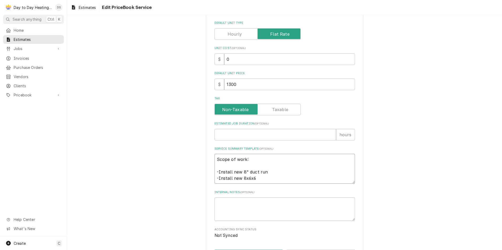
type textarea "Scope of work: -Install new 8" duct run -Install new 8x6x6"
type textarea "x"
type textarea "Scope of work: -Install new 8" duct run -Install new 8x6x6 T"
type textarea "x"
type textarea "Scope of work: -Install new 8" duct run -Install new 8x6x6 TY"
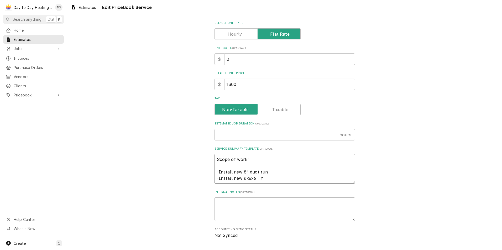
type textarea "x"
type textarea "Scope of work: -Install new 8" duct run -Install new 8x6x6 TY"
type textarea "x"
type textarea "Scope of work: -Install new 8" duct run -Install new 8x6x6 TY"
type textarea "x"
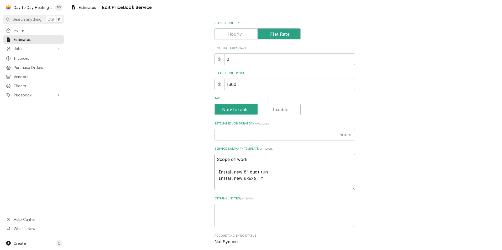
type textarea "Scope of work: -Install new 8" duct run -Install new 8x6x6 TY -"
type textarea "x"
type textarea "Scope of work: -Install new 8" duct run -Install new 8x6x6 TY -I"
type textarea "x"
type textarea "Scope of work: -Install new 8" duct run -Install new 8x6x6 TY -In"
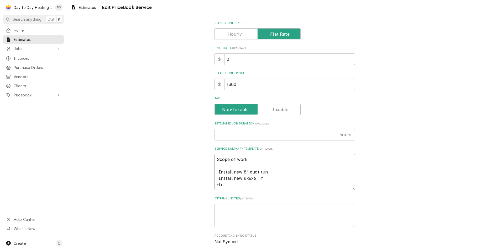
type textarea "x"
type textarea "Scope of work: -Install new 8" duct run -Install new 8x6x6 TY -Inj"
type textarea "x"
type textarea "Scope of work: -Install new 8" duct run -Install new 8x6x6 TY -Injs"
type textarea "x"
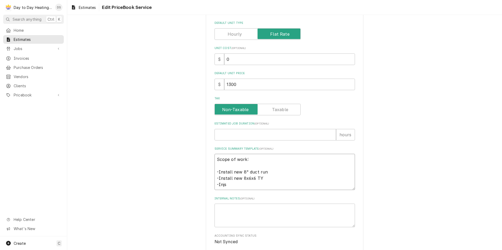
type textarea "Scope of work: -Install new 8" duct run -Install new 8x6x6 TY -Injst"
type textarea "x"
type textarea "Scope of work: -Install new 8" duct run -Install new 8x6x6 TY -Injsta"
type textarea "x"
type textarea "Scope of work: -Install new 8" duct run -Install new 8x6x6 TY -Injstal"
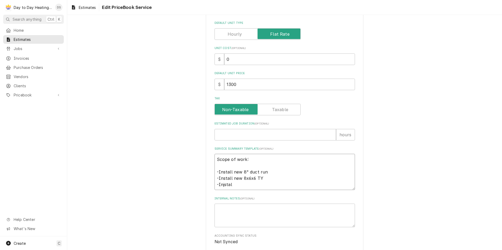
type textarea "x"
type textarea "Scope of work: -Install new 8" duct run -Install new 8x6x6 TY -Injstall"
type textarea "x"
type textarea "Scope of work: -Install new 8" duct run -Install new 8x6x6 TY -Injstall"
type textarea "x"
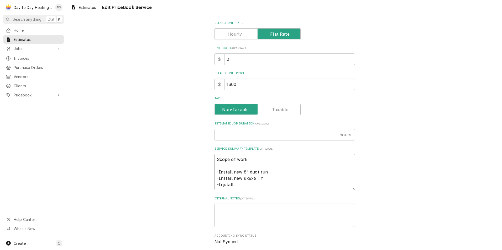
type textarea "Scope of work: -Install new 8" duct run -Install new 8x6x6 TY -Injstall"
type textarea "x"
type textarea "Scope of work: -Install new 8" duct run -Install new 8x6x6 TY -Injstal"
type textarea "x"
type textarea "Scope of work: -Install new 8" duct run -Install new 8x6x6 TY -Injsta"
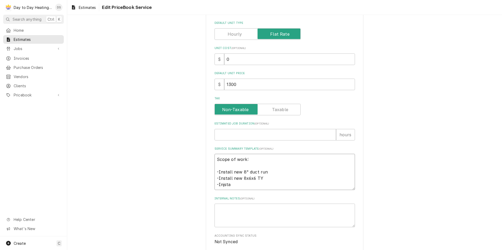
type textarea "x"
type textarea "Scope of work: -Install new 8" duct run -Install new 8x6x6 TY -Injst"
type textarea "x"
type textarea "Scope of work: -Install new 8" duct run -Install new 8x6x6 TY -Injs"
type textarea "x"
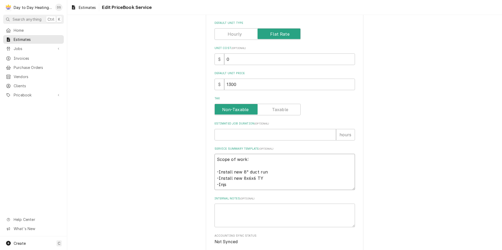
type textarea "Scope of work: -Install new 8" duct run -Install new 8x6x6 TY -Inj"
type textarea "x"
type textarea "Scope of work: -Install new 8" duct run -Install new 8x6x6 TY -In"
type textarea "x"
type textarea "Scope of work: -Install new 8" duct run -Install new 8x6x6 TY -Ins"
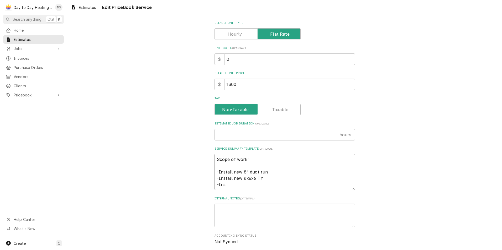
type textarea "x"
type textarea "Scope of work: -Install new 8" duct run -Install new 8x6x6 TY -Inst"
type textarea "x"
type textarea "Scope of work: -Install new 8" duct run -Install new 8x6x6 TY -Insta"
type textarea "x"
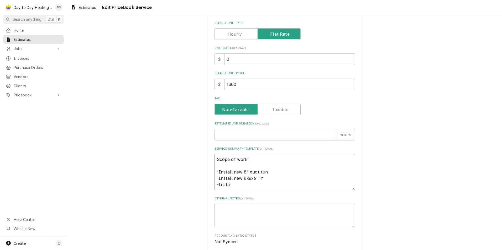
type textarea "Scope of work: -Install new 8" duct run -Install new 8x6x6 TY -Instal"
type textarea "x"
type textarea "Scope of work: -Install new 8" duct run -Install new 8x6x6 TY -Install"
type textarea "x"
type textarea "Scope of work: -Install new 8" duct run -Install new 8x6x6 TY -Install"
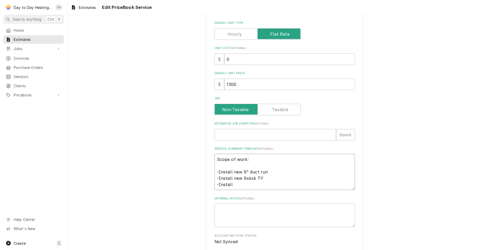
type textarea "x"
click at [264, 171] on textarea "Scope of work: -Install new 8" duct run -Install new 8x6x6 TY -Install two 6" d…" at bounding box center [285, 178] width 140 height 49
click at [235, 197] on textarea "Scope of work: -Install new 8" duct run -Install new 8x6x6 TY -Install two 6" d…" at bounding box center [285, 178] width 140 height 49
click at [225, 198] on textarea "Scope of work: -Install new 8" duct run -Install new 8x6x6 TY -Install two 6" d…" at bounding box center [285, 178] width 140 height 49
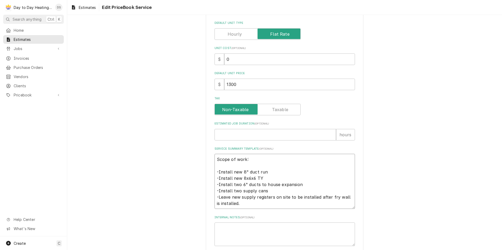
drag, startPoint x: 267, startPoint y: 192, endPoint x: 217, endPoint y: 193, distance: 49.9
click at [217, 193] on textarea "Scope of work: -Install new 8" duct run -Install new 8x6x6 TY -Install two 6" d…" at bounding box center [285, 181] width 140 height 55
click at [185, 183] on div "Use the fields below to edit this PriceBook item. Note that changes made here w…" at bounding box center [284, 92] width 435 height 407
click at [249, 204] on textarea "Scope of work: -Install new 8" duct run -Install new 8x6x6 TY -Install two 6" d…" at bounding box center [285, 181] width 140 height 55
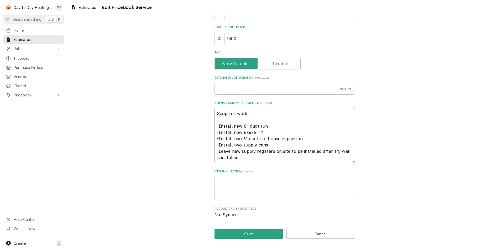
scroll to position [46, 0]
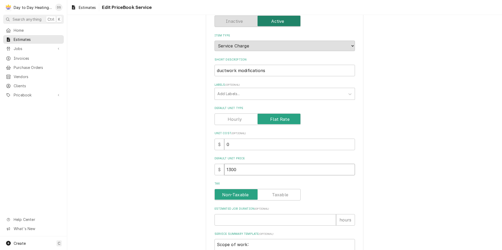
click at [240, 168] on input "1300" at bounding box center [289, 170] width 131 height 12
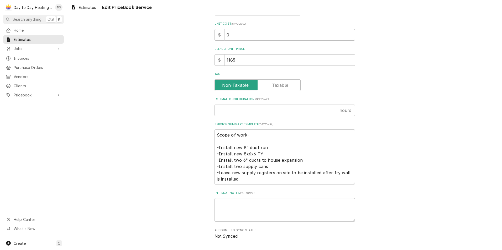
scroll to position [177, 0]
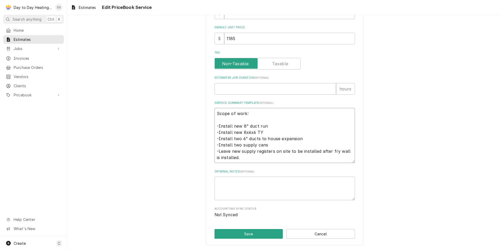
click at [330, 151] on textarea "Scope of work: -Install new 8" duct run -Install new 8x6x6 TY -Install two 6" d…" at bounding box center [285, 135] width 140 height 55
click at [262, 235] on button "Save" at bounding box center [249, 234] width 69 height 10
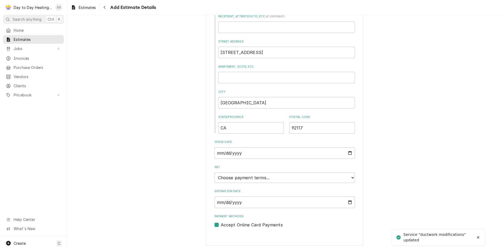
scroll to position [264, 0]
click at [258, 206] on input "Expiration Date" at bounding box center [285, 203] width 140 height 12
click at [349, 202] on input "Expiration Date" at bounding box center [285, 203] width 140 height 12
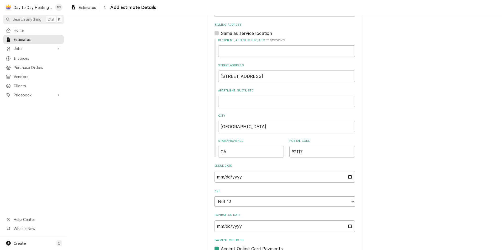
click at [241, 203] on select "Choose payment terms... Same Day Net 7 Net 13 Net 14 Net 21 Net 30 Net 45 Net 6…" at bounding box center [285, 202] width 140 height 11
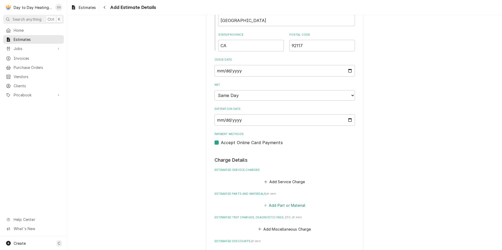
scroll to position [368, 0]
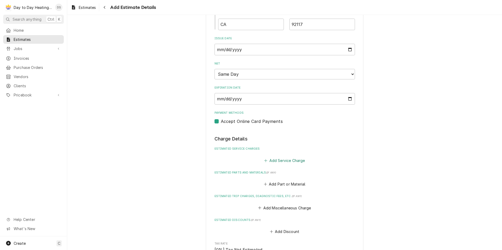
click at [285, 159] on button "Add Service Charge" at bounding box center [284, 160] width 43 height 7
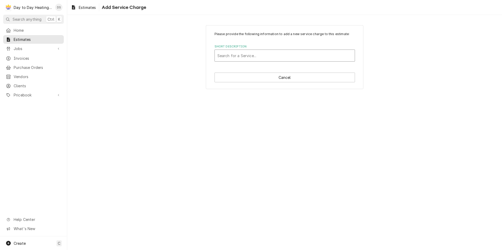
click at [261, 59] on div "Short Description" at bounding box center [284, 55] width 135 height 9
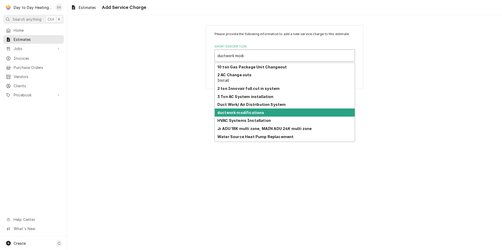
click at [250, 116] on div "ductwork modifications" at bounding box center [285, 113] width 140 height 8
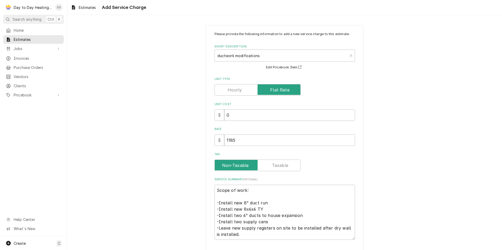
scroll to position [22, 0]
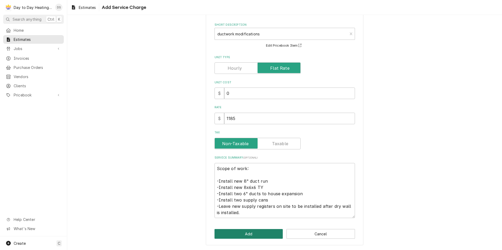
click at [249, 236] on button "Add" at bounding box center [249, 234] width 69 height 10
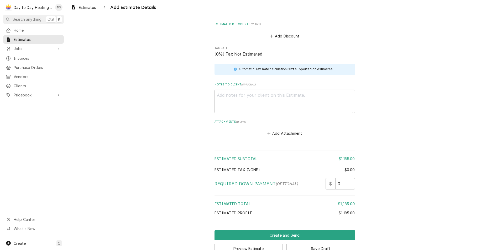
scroll to position [697, 0]
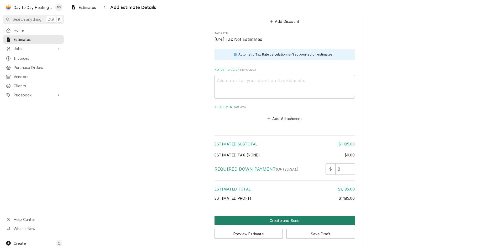
click at [296, 219] on button "Create and Send" at bounding box center [285, 221] width 140 height 10
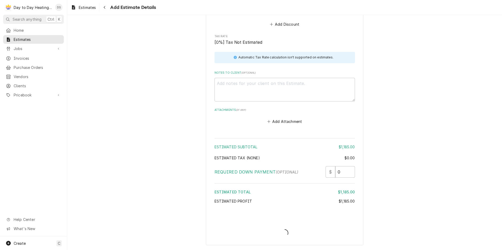
scroll to position [694, 0]
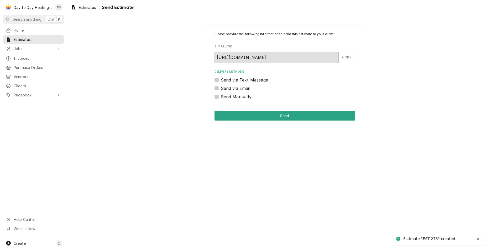
click at [245, 78] on label "Send via Text Message" at bounding box center [244, 80] width 47 height 6
click at [245, 78] on input "Send via Text Message" at bounding box center [291, 83] width 140 height 12
checkbox input "true"
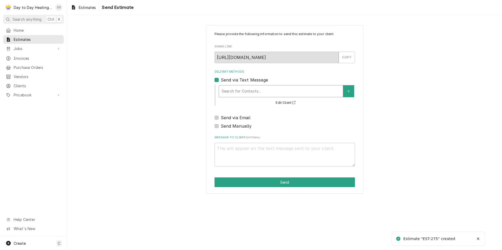
click at [246, 87] on div "Delivery Methods" at bounding box center [281, 91] width 119 height 9
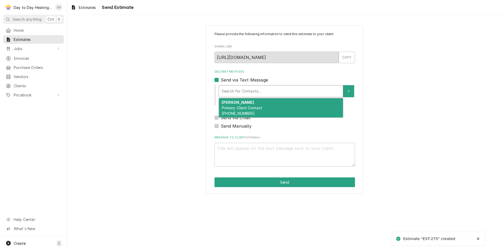
click at [248, 102] on div "David Payne Primary Client Contact (808) 561-4766" at bounding box center [281, 107] width 124 height 19
type textarea "x"
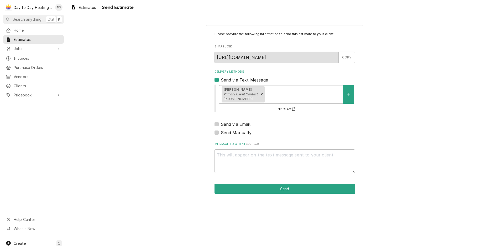
click at [241, 122] on label "Send via Email" at bounding box center [236, 124] width 30 height 6
click at [241, 122] on input "Send via Email" at bounding box center [291, 127] width 140 height 12
checkbox input "true"
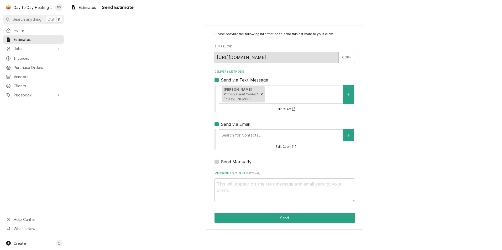
click at [245, 132] on div "Delivery Methods" at bounding box center [281, 135] width 119 height 9
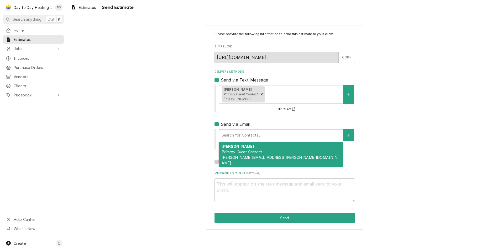
click at [249, 147] on div "David Payne Primary Client Contact david.l.payne@hotmail.com" at bounding box center [281, 155] width 124 height 25
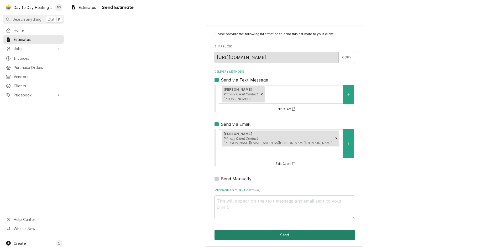
click at [295, 231] on button "Send" at bounding box center [285, 236] width 140 height 10
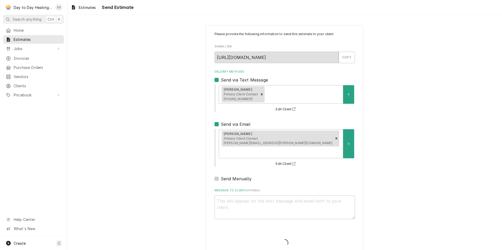
type textarea "x"
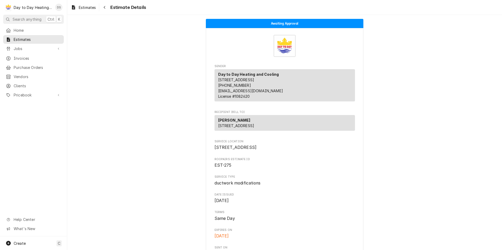
drag, startPoint x: 252, startPoint y: 132, endPoint x: 213, endPoint y: 133, distance: 38.9
click at [215, 131] on div "[PERSON_NAME] [STREET_ADDRESS]" at bounding box center [285, 123] width 140 height 16
drag, startPoint x: 213, startPoint y: 133, endPoint x: 223, endPoint y: 131, distance: 10.3
copy span "[STREET_ADDRESS]"
